Goal: Task Accomplishment & Management: Complete application form

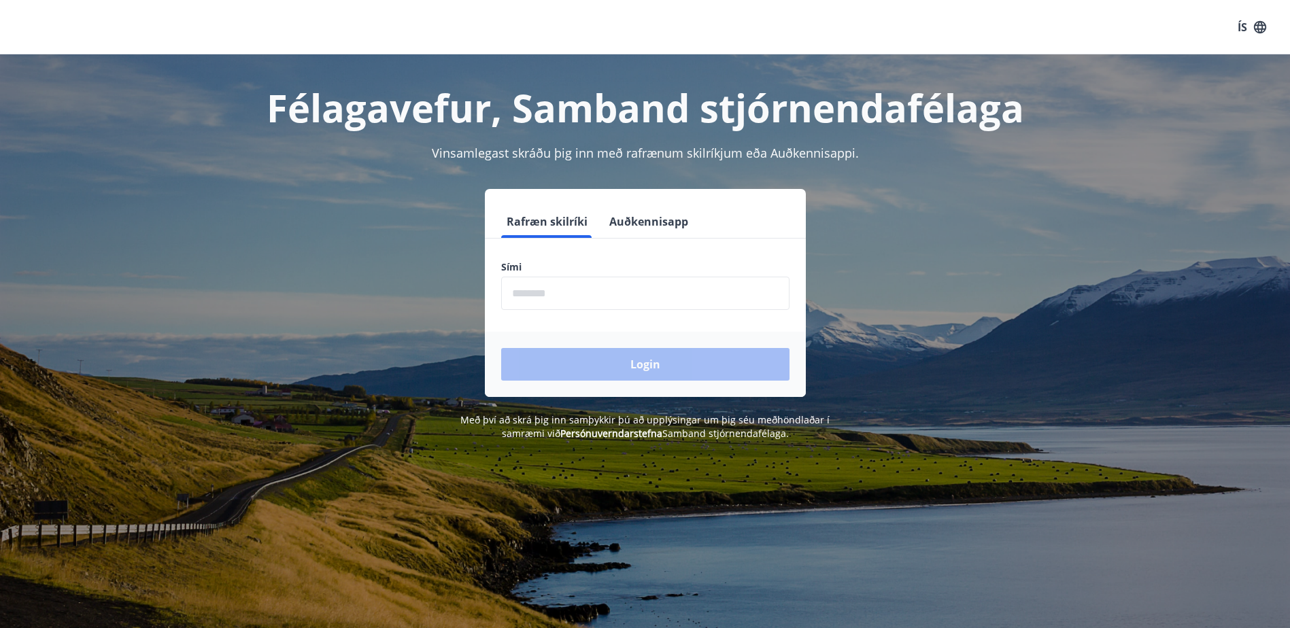
click at [596, 292] on input "phone" at bounding box center [645, 293] width 288 height 33
type input "********"
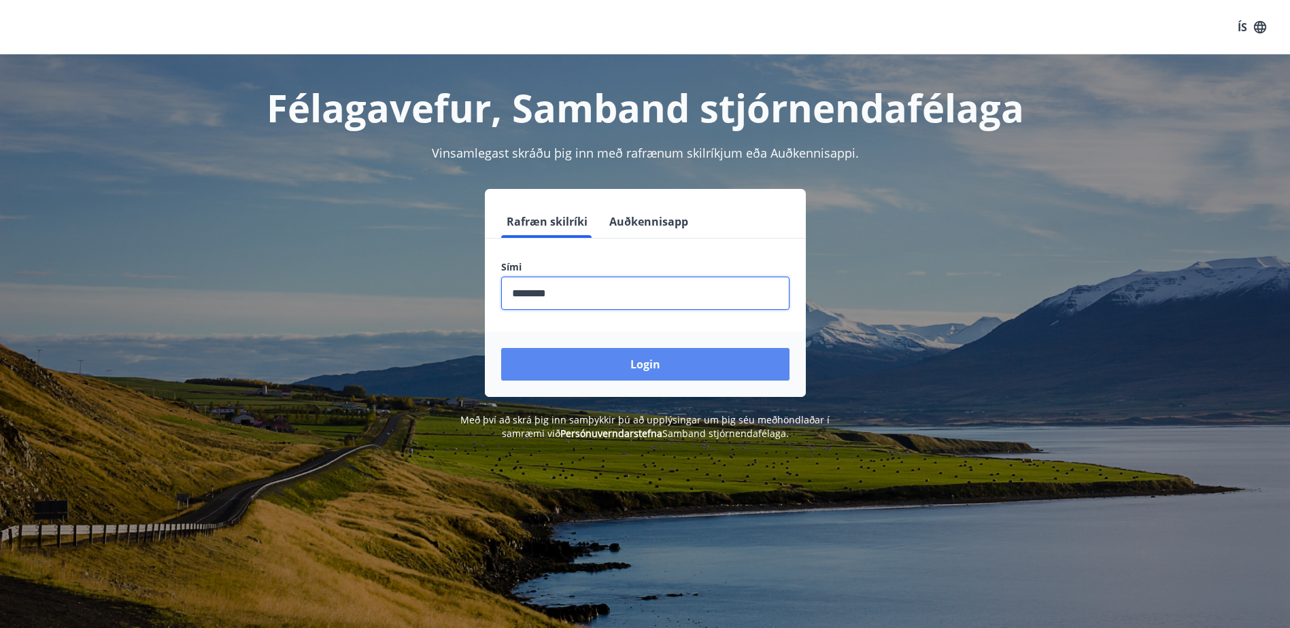
click at [635, 365] on button "Login" at bounding box center [645, 364] width 288 height 33
